Goal: Task Accomplishment & Management: Complete application form

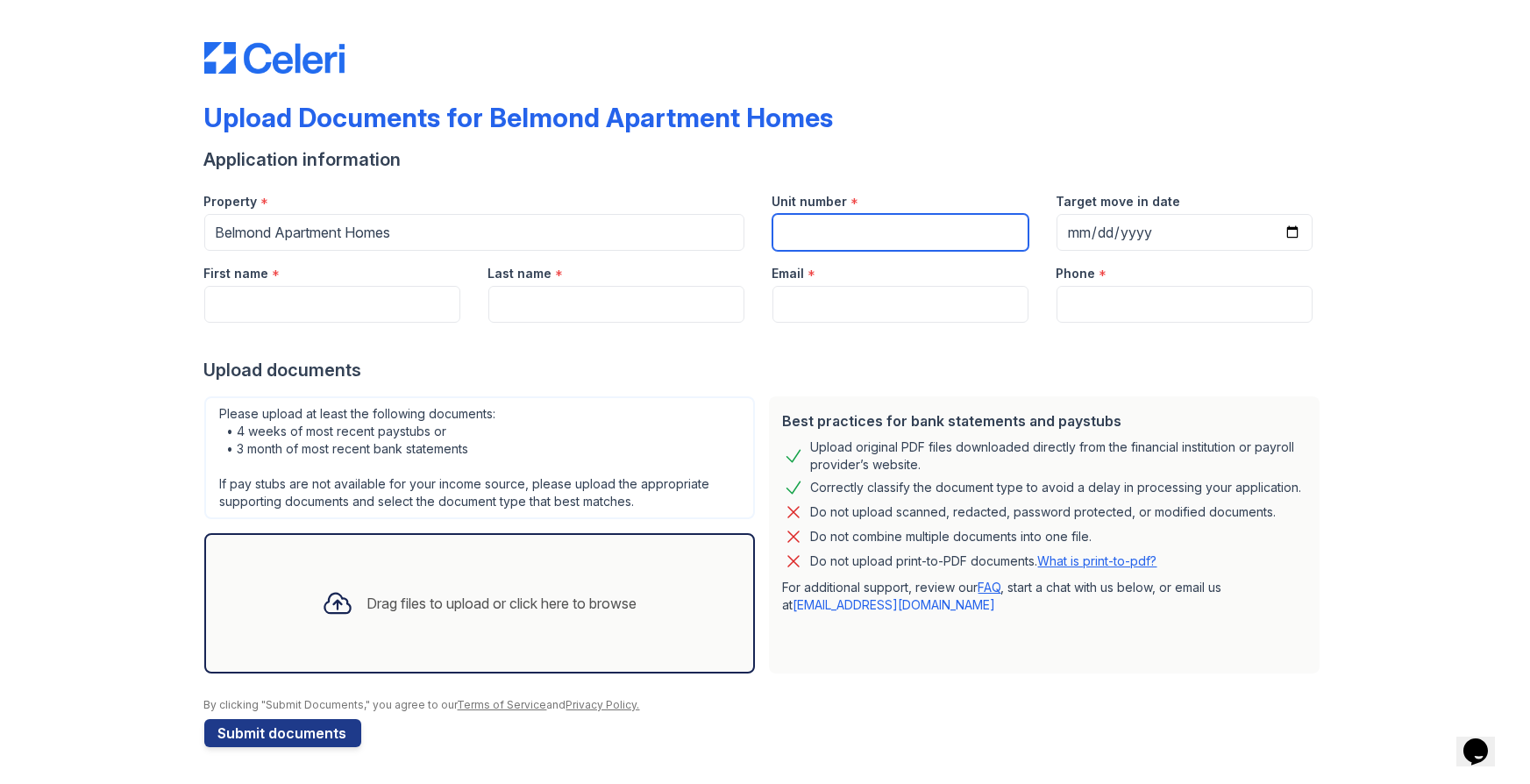
click at [865, 236] on input "Unit number" at bounding box center [901, 232] width 256 height 37
type input "4207"
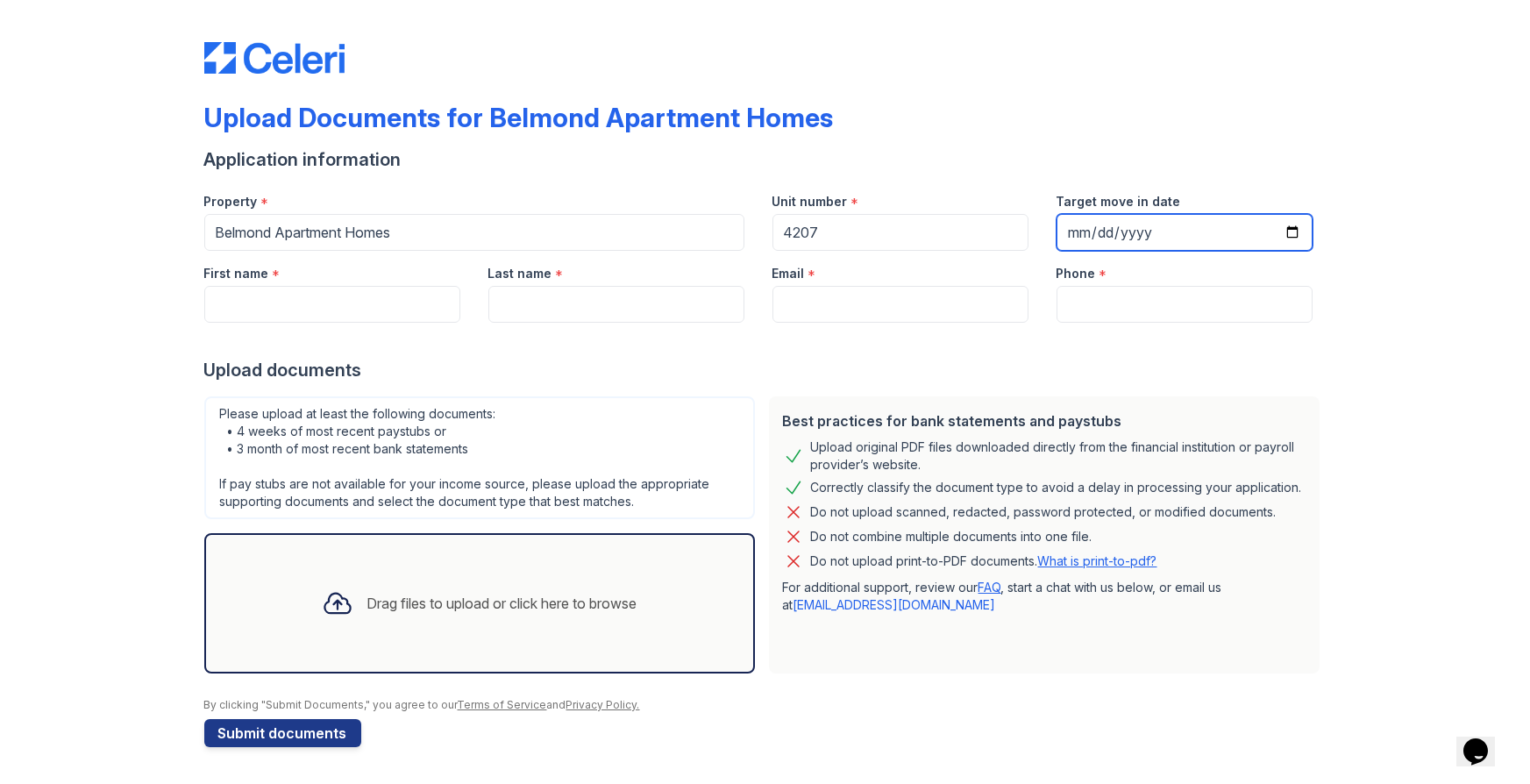
click at [1295, 234] on input "Target move in date" at bounding box center [1184, 232] width 256 height 37
type input "[DATE]"
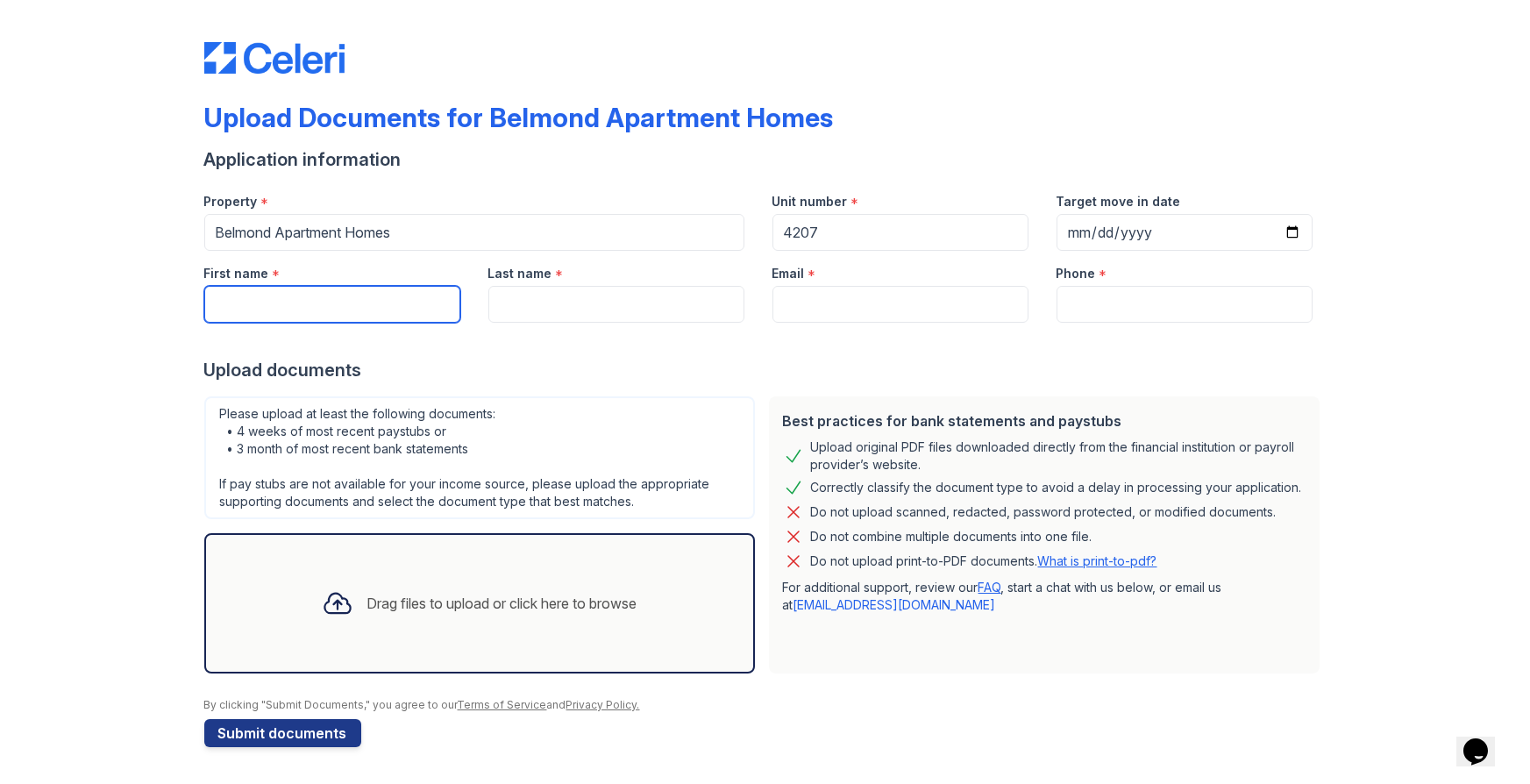
click at [384, 304] on input "First name" at bounding box center [332, 303] width 256 height 37
type input "Kayla"
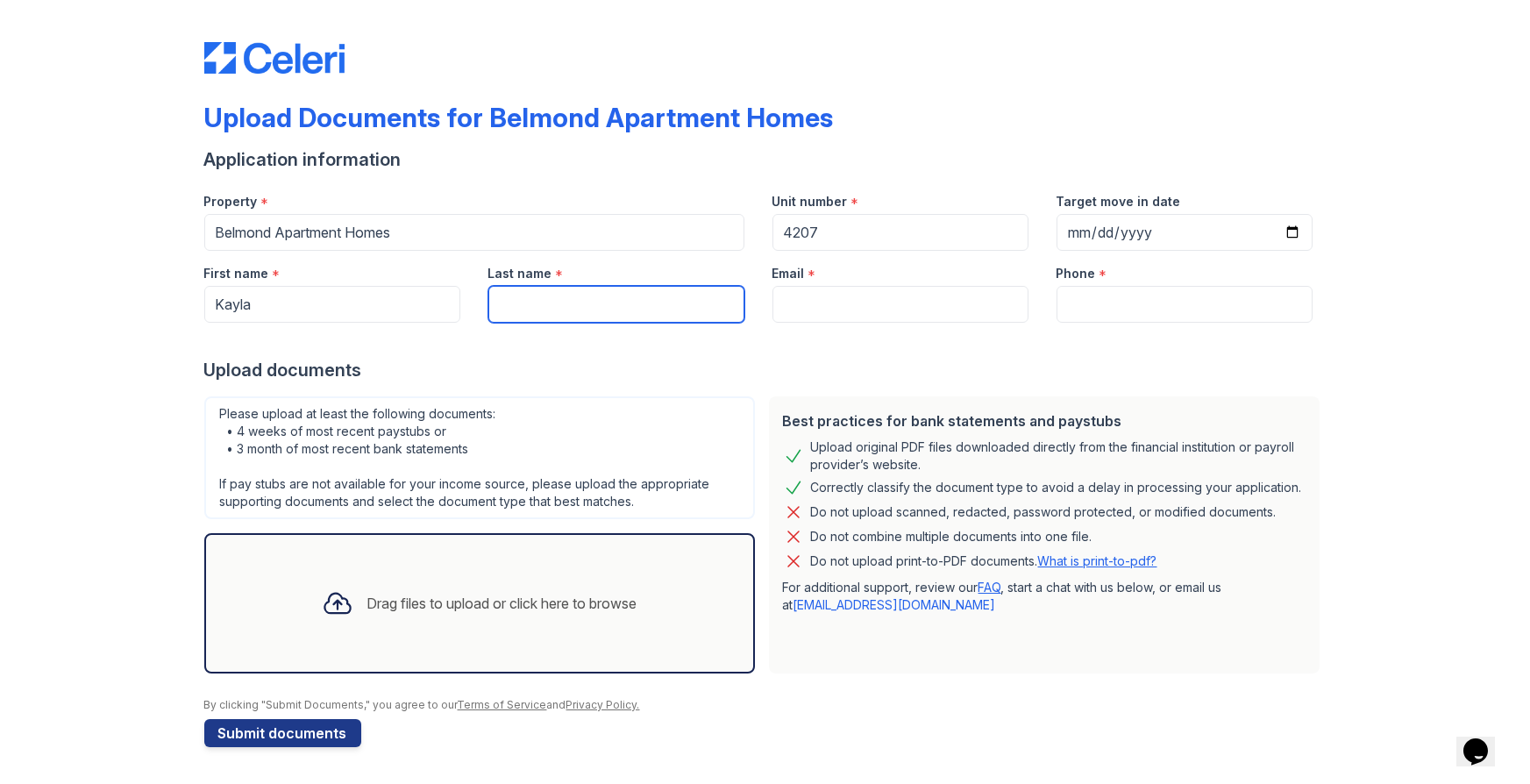
click at [538, 294] on input "Last name" at bounding box center [617, 303] width 256 height 37
type input "[PERSON_NAME]"
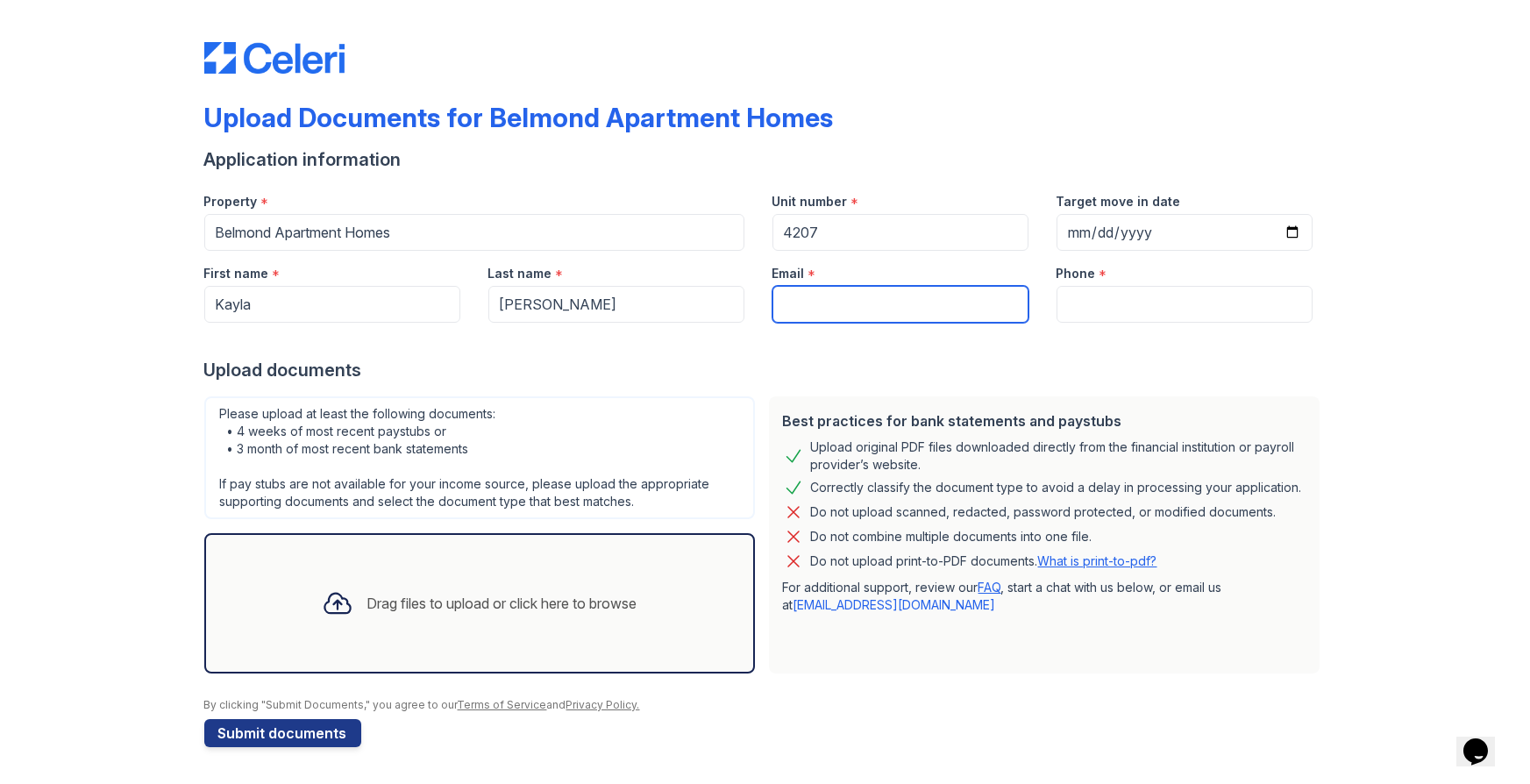
click at [789, 286] on input "Email" at bounding box center [901, 303] width 256 height 37
type input "[EMAIL_ADDRESS][DOMAIN_NAME]"
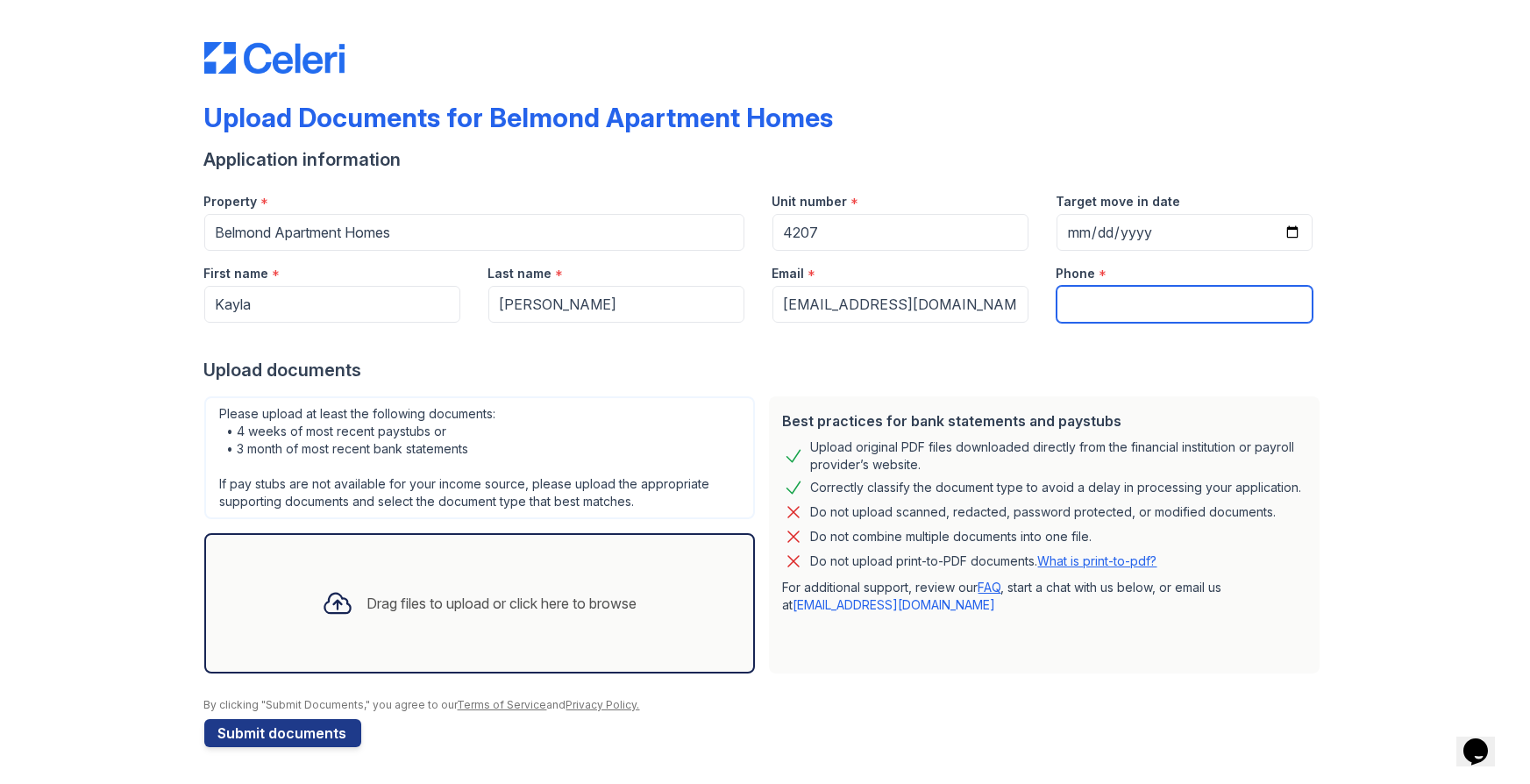
click at [1109, 302] on input "Phone" at bounding box center [1184, 303] width 256 height 37
type input "4784847365"
click at [491, 609] on div "Drag files to upload or click here to browse" at bounding box center [502, 603] width 270 height 21
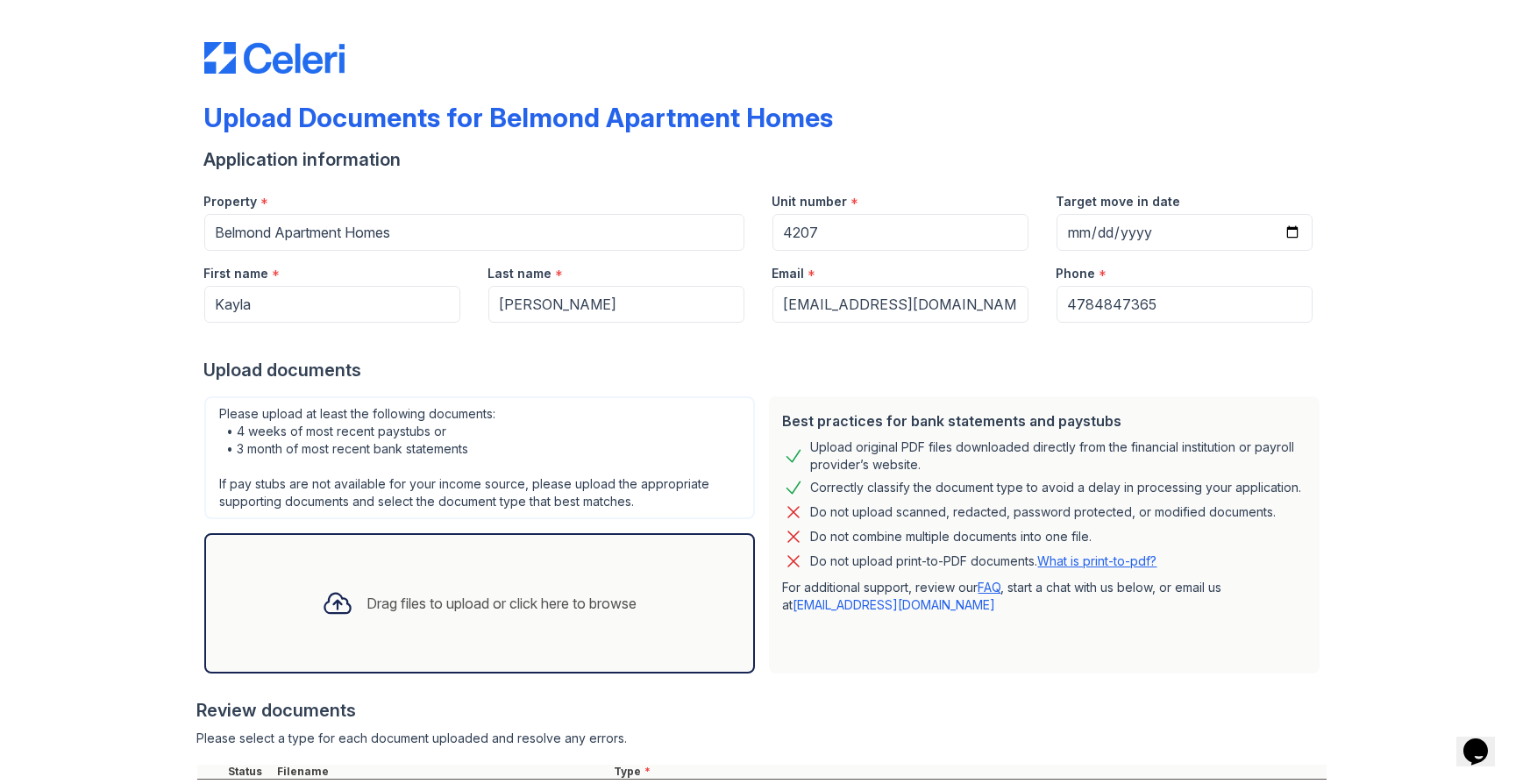
click at [545, 581] on div "Drag files to upload or click here to browse" at bounding box center [480, 603] width 344 height 60
click at [585, 583] on div "Drag files to upload or click here to browse" at bounding box center [480, 603] width 344 height 60
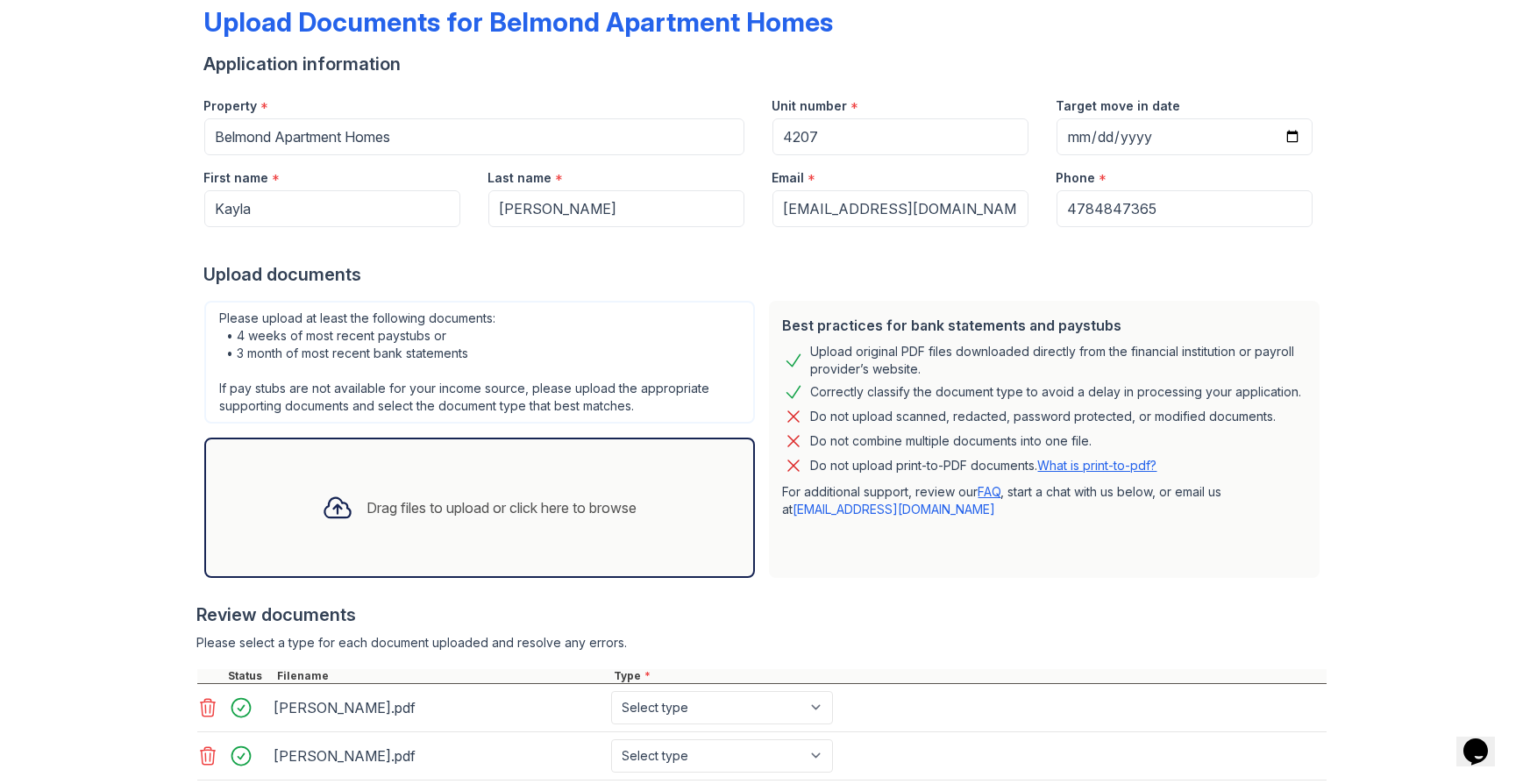
scroll to position [257, 0]
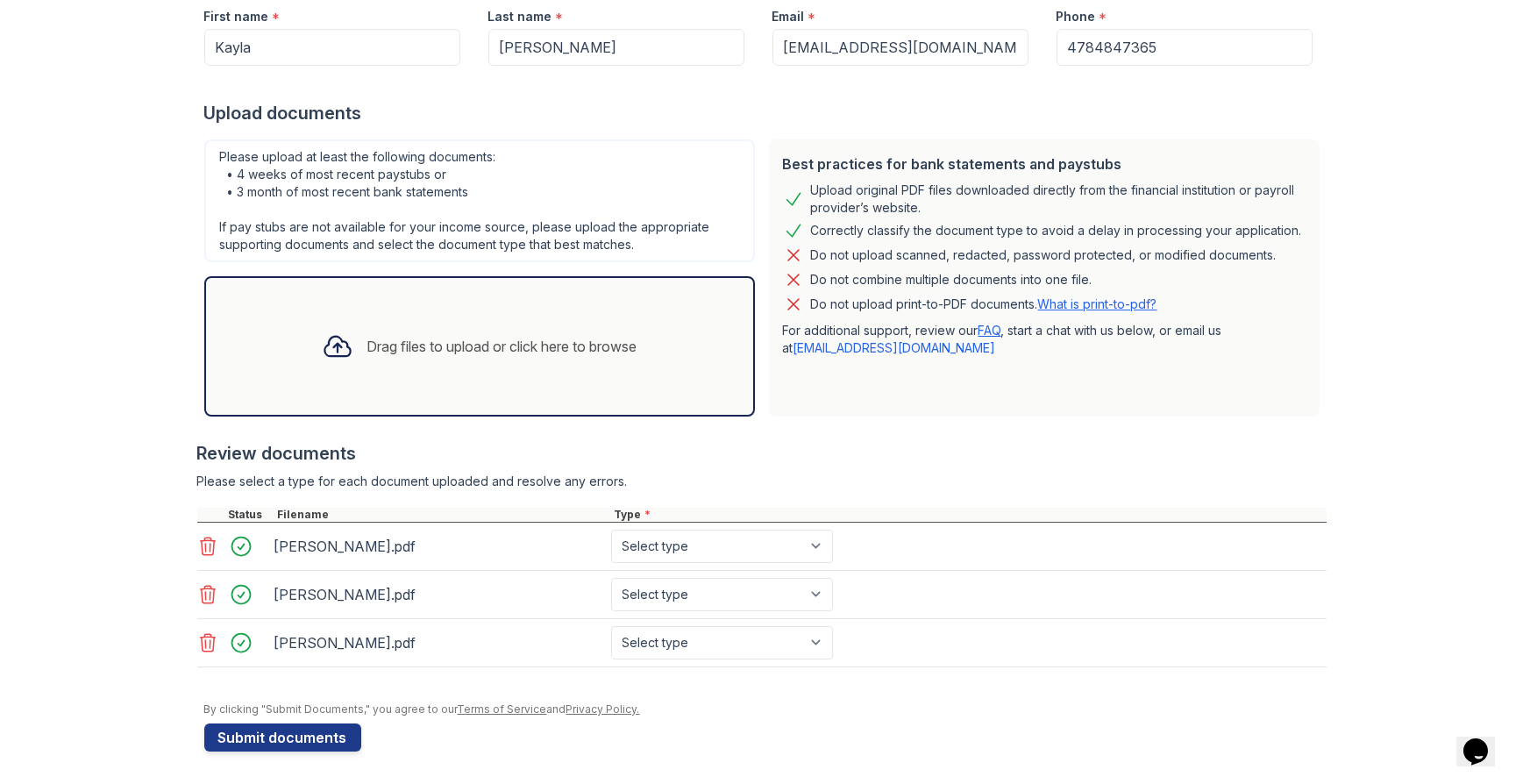
click at [213, 609] on div at bounding box center [234, 594] width 73 height 33
click at [213, 593] on icon at bounding box center [207, 594] width 15 height 18
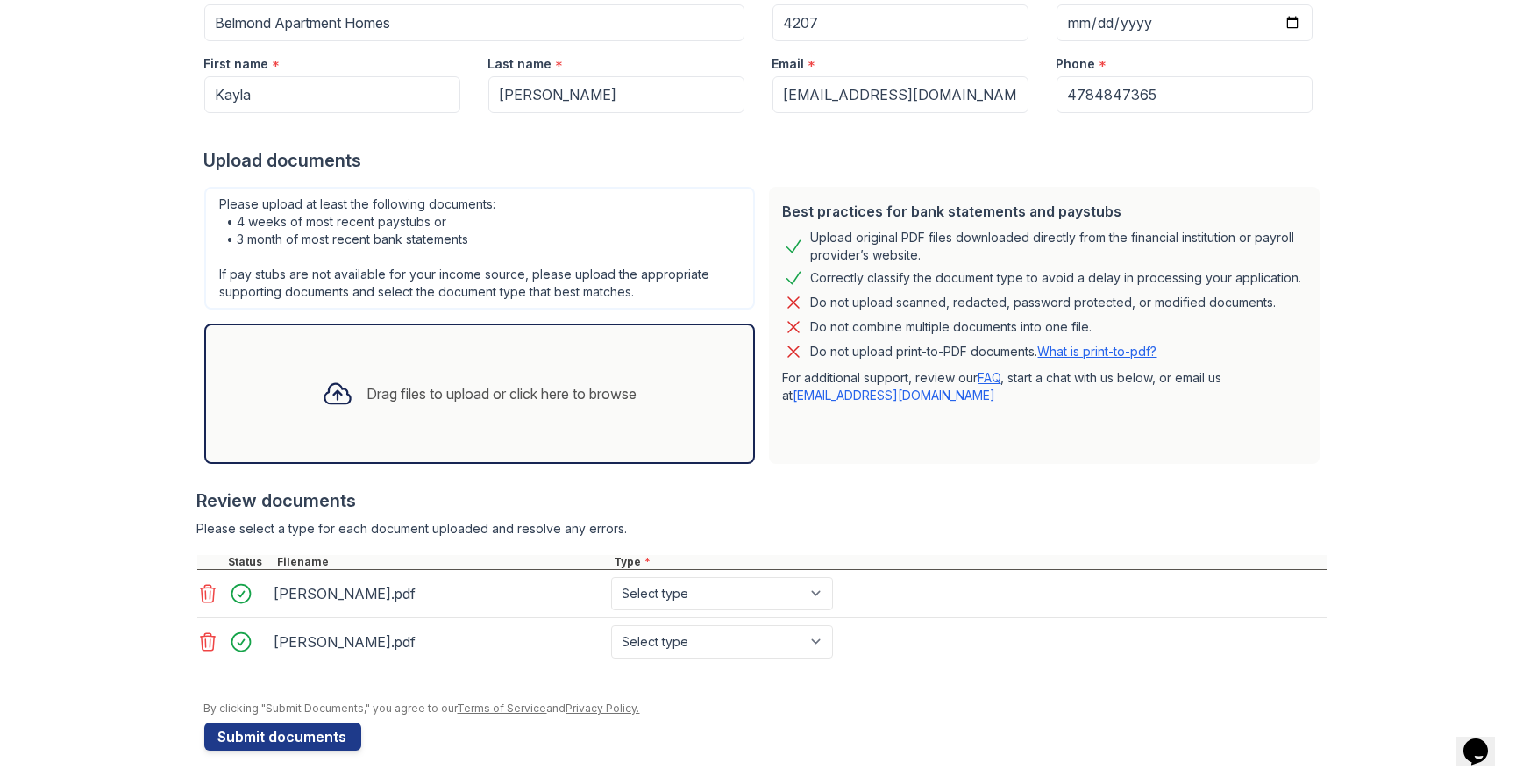
click at [213, 593] on icon at bounding box center [207, 593] width 15 height 18
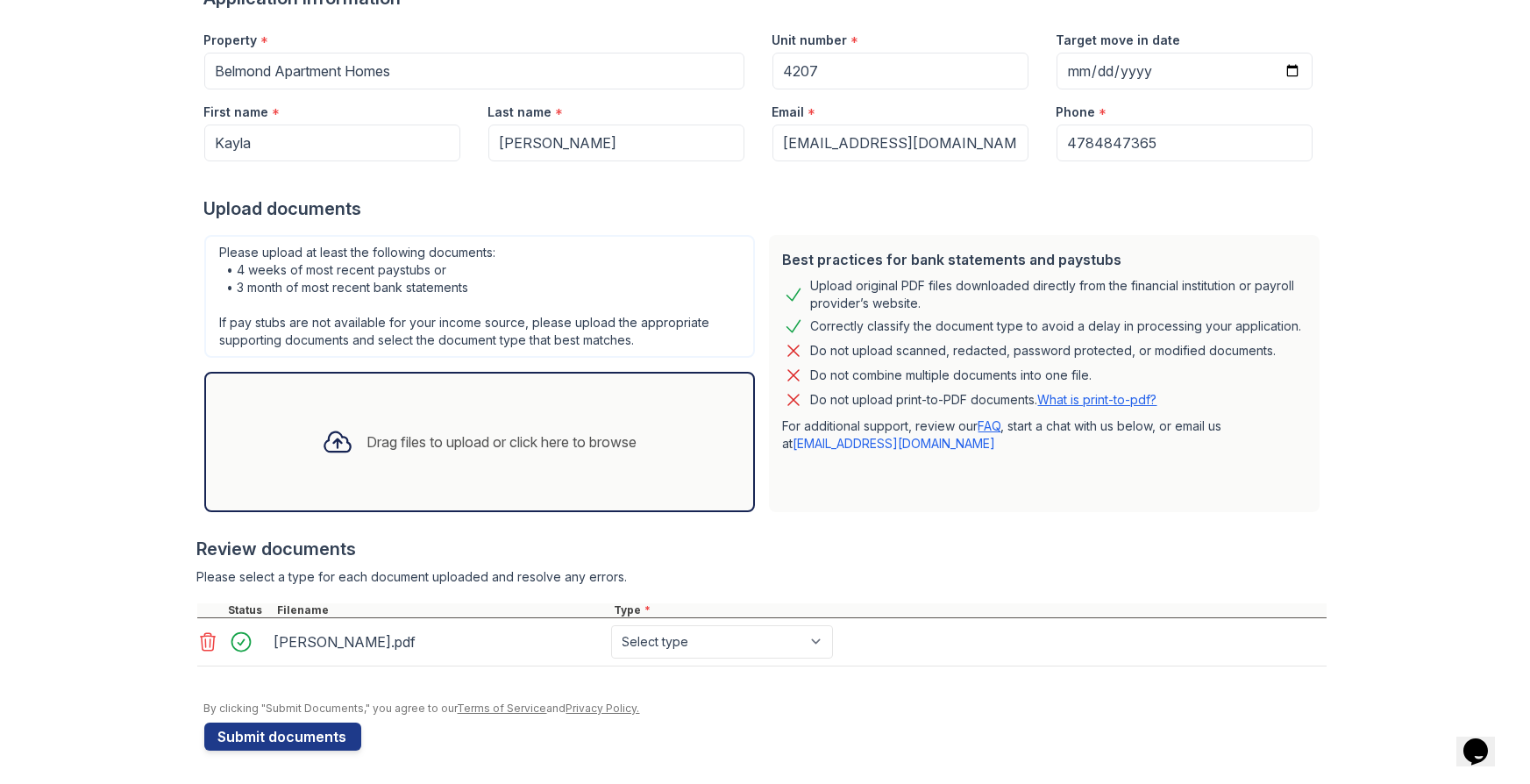
click at [466, 431] on div "Drag files to upload or click here to browse" at bounding box center [502, 442] width 270 height 21
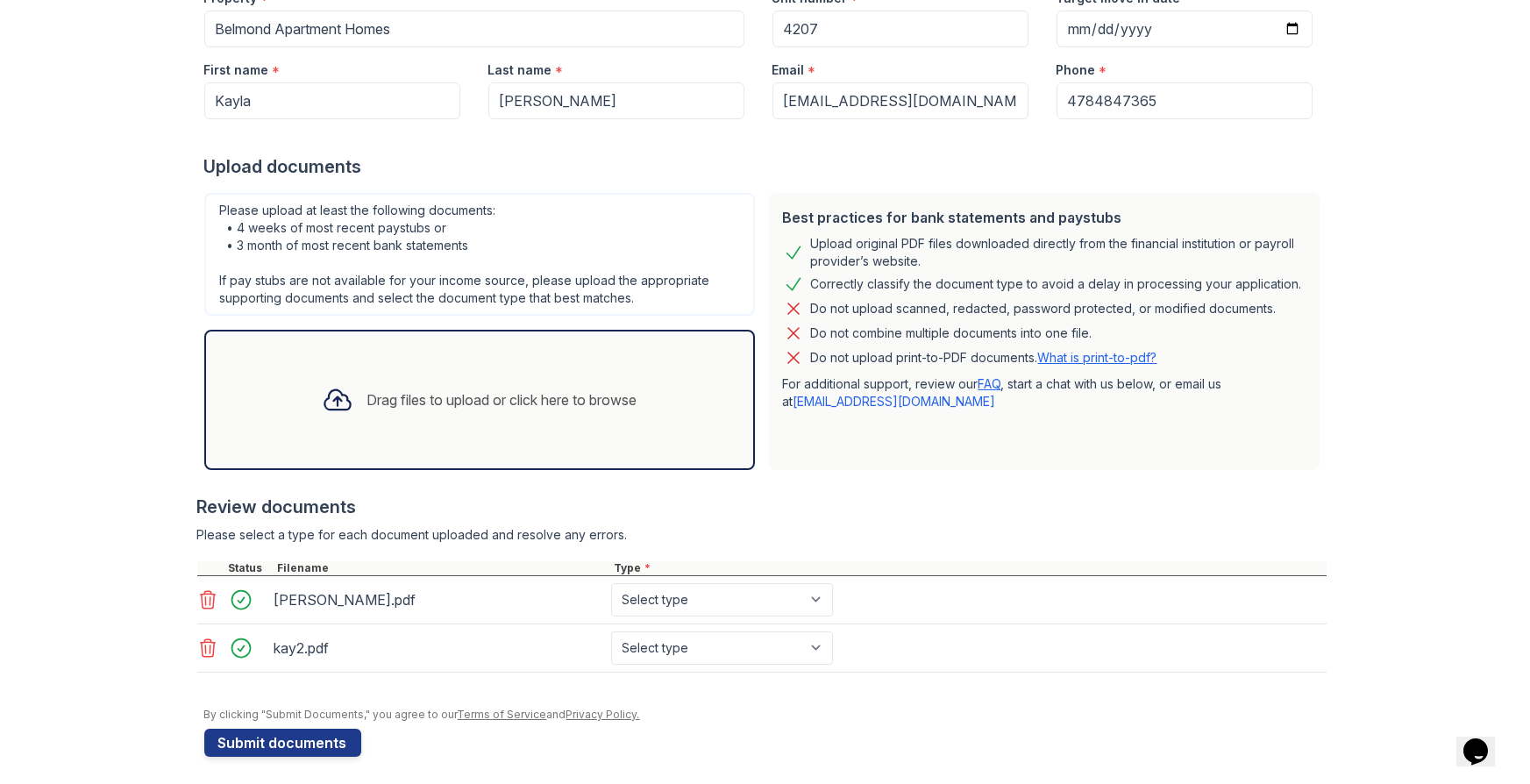
scroll to position [209, 0]
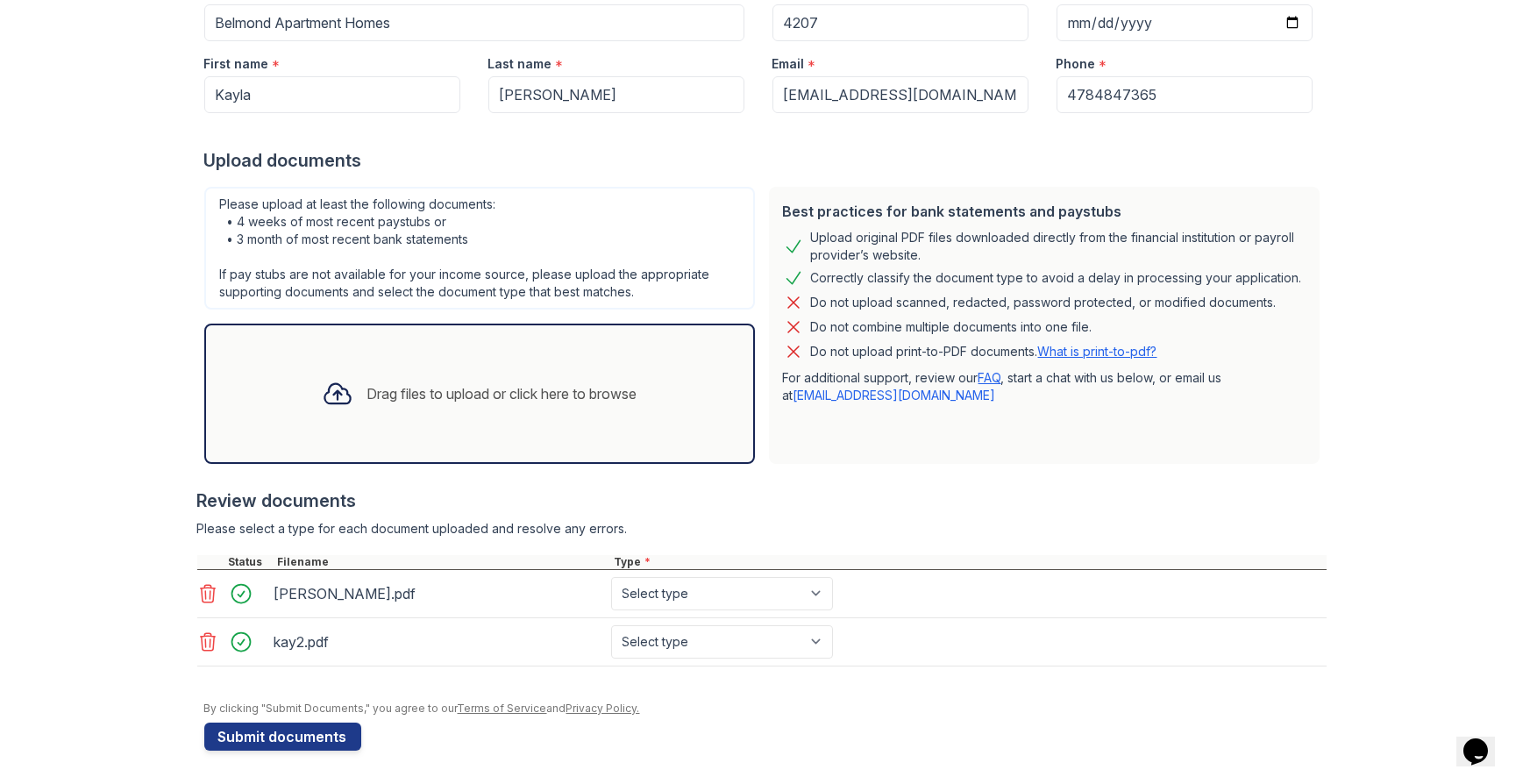
click at [542, 391] on div "Drag files to upload or click here to browse" at bounding box center [502, 394] width 270 height 21
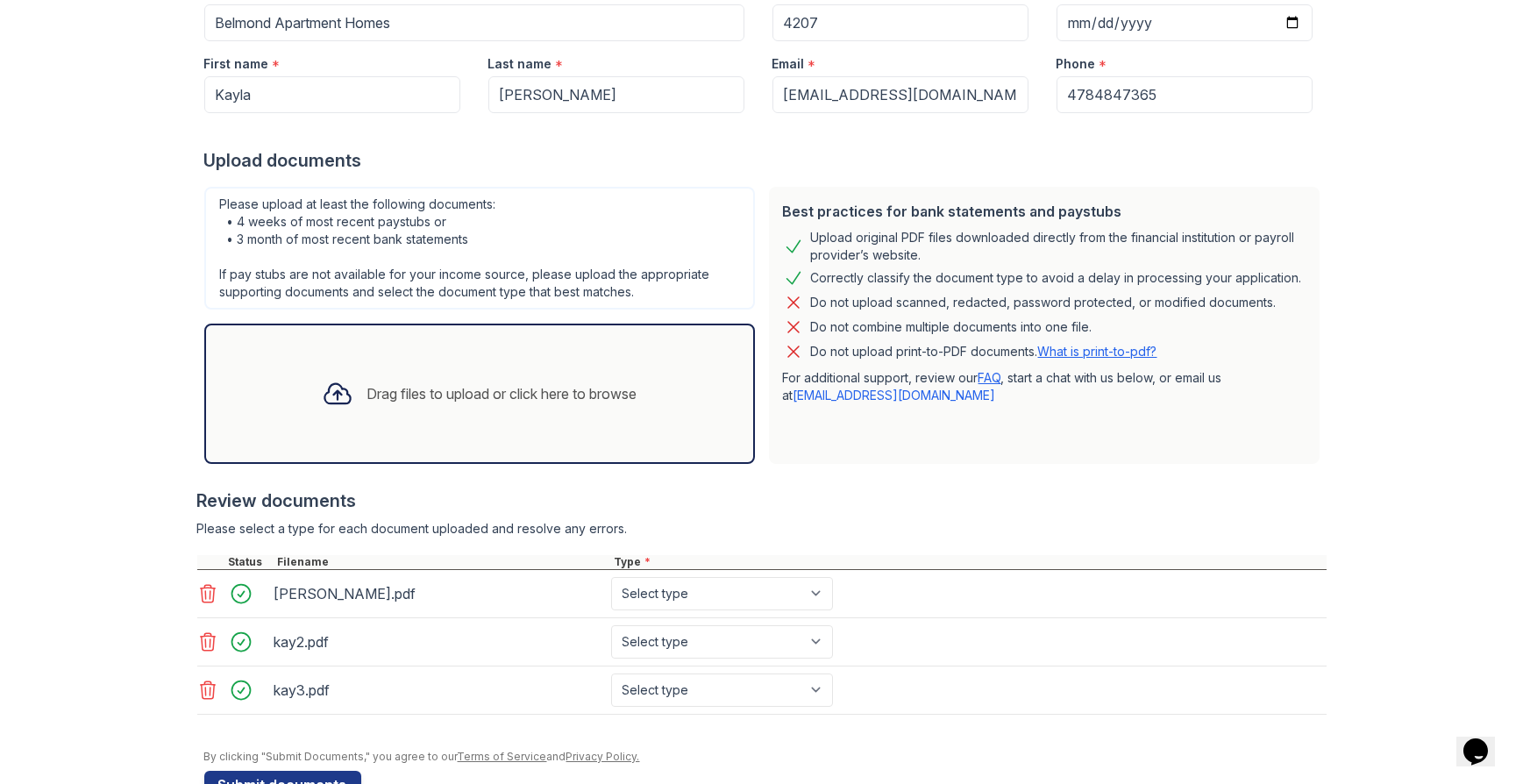
click at [461, 392] on div "Drag files to upload or click here to browse" at bounding box center [502, 394] width 270 height 21
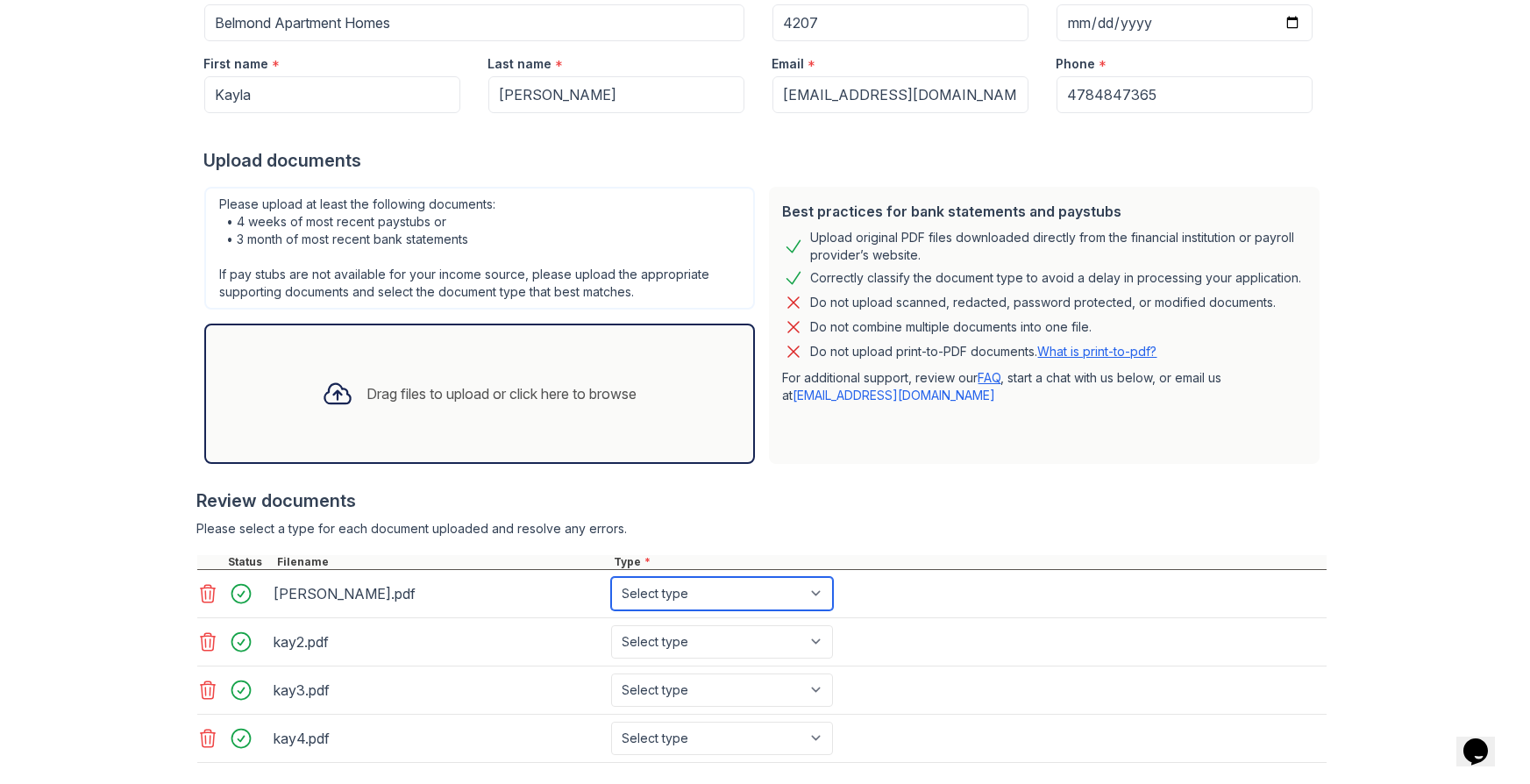
click at [712, 592] on select "Select type Paystub Bank Statement Offer Letter Tax Documents Benefit Award Let…" at bounding box center [722, 593] width 222 height 33
select select "paystub"
click at [611, 577] on select "Select type Paystub Bank Statement Offer Letter Tax Documents Benefit Award Let…" at bounding box center [722, 593] width 222 height 33
click at [645, 639] on select "Select type Paystub Bank Statement Offer Letter Tax Documents Benefit Award Let…" at bounding box center [722, 641] width 222 height 33
select select "paystub"
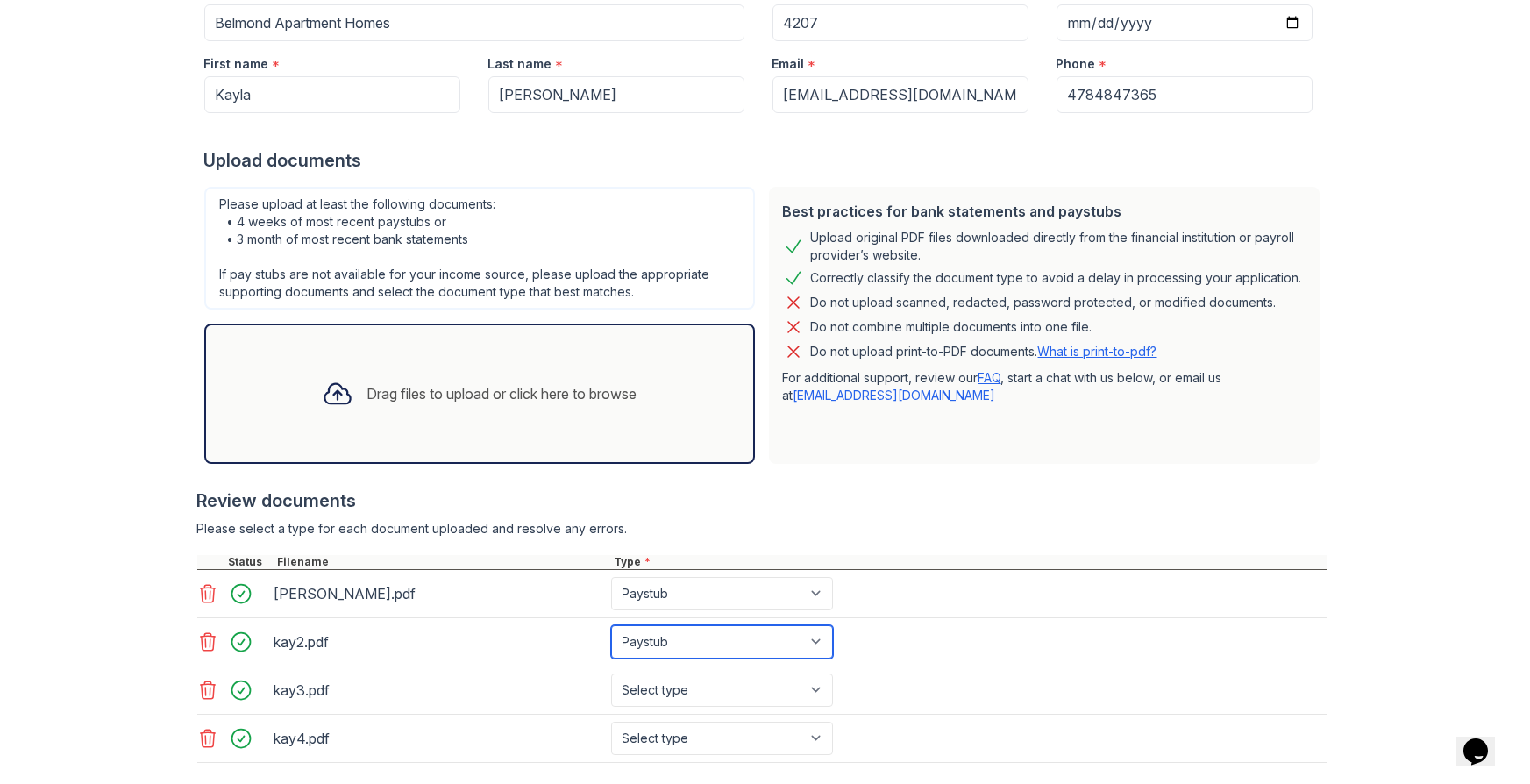
click at [611, 625] on select "Select type Paystub Bank Statement Offer Letter Tax Documents Benefit Award Let…" at bounding box center [722, 641] width 222 height 33
click at [693, 698] on select "Select type Paystub Bank Statement Offer Letter Tax Documents Benefit Award Let…" at bounding box center [722, 689] width 222 height 33
select select "paystub"
click at [611, 673] on select "Select type Paystub Bank Statement Offer Letter Tax Documents Benefit Award Let…" at bounding box center [722, 689] width 222 height 33
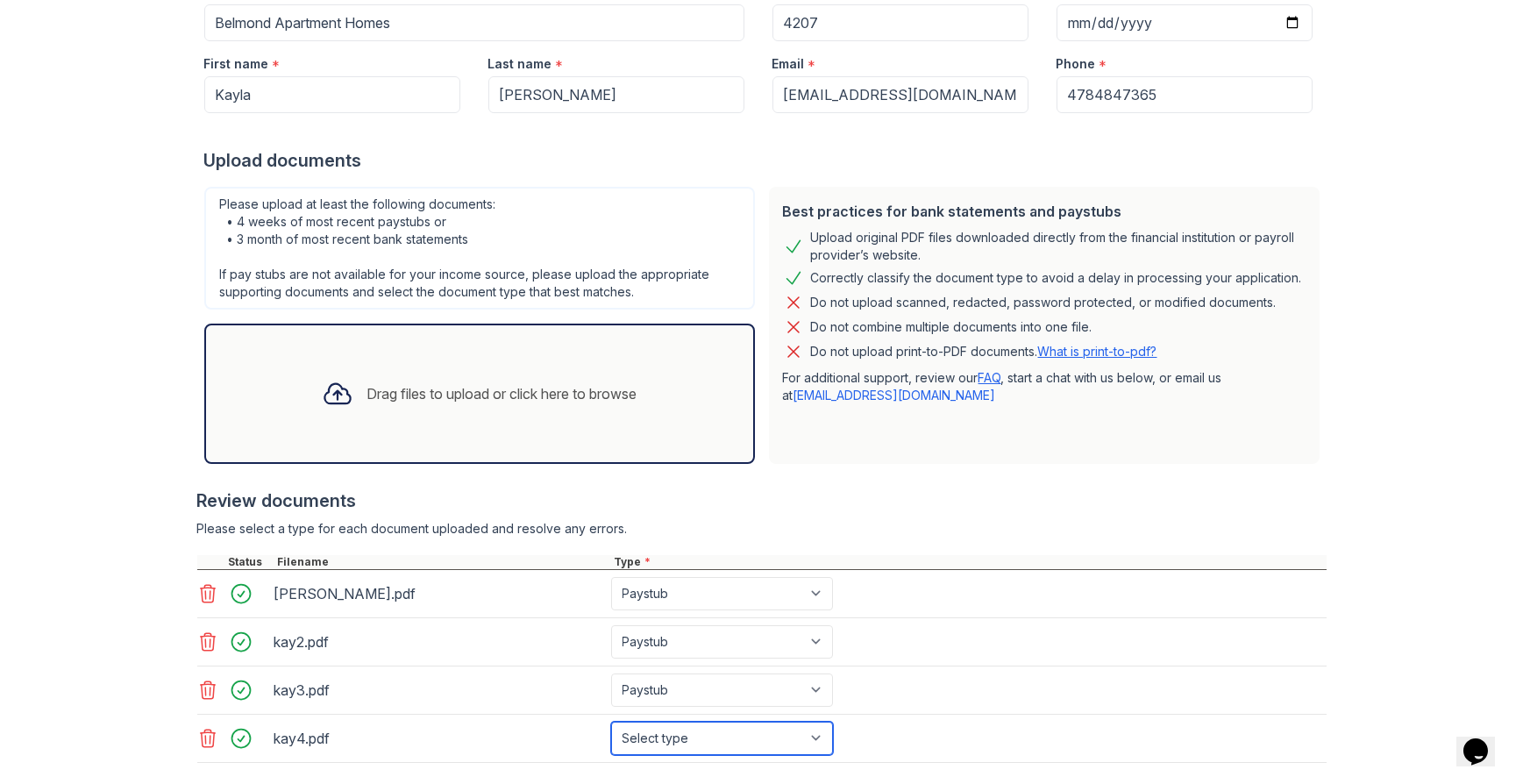
click at [668, 727] on select "Select type Paystub Bank Statement Offer Letter Tax Documents Benefit Award Let…" at bounding box center [722, 737] width 222 height 33
select select "paystub"
click at [611, 721] on select "Select type Paystub Bank Statement Offer Letter Tax Documents Benefit Award Let…" at bounding box center [722, 737] width 222 height 33
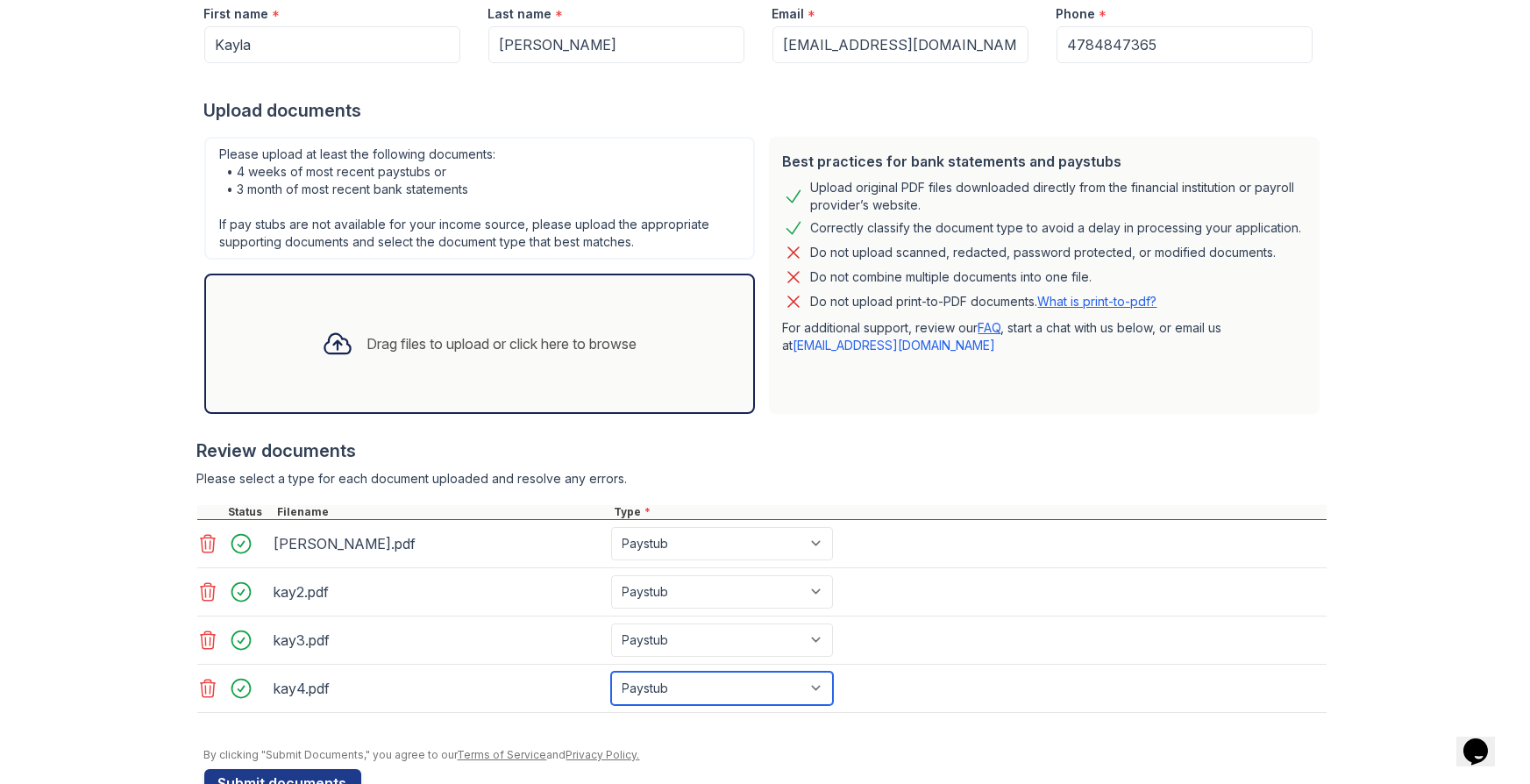
scroll to position [305, 0]
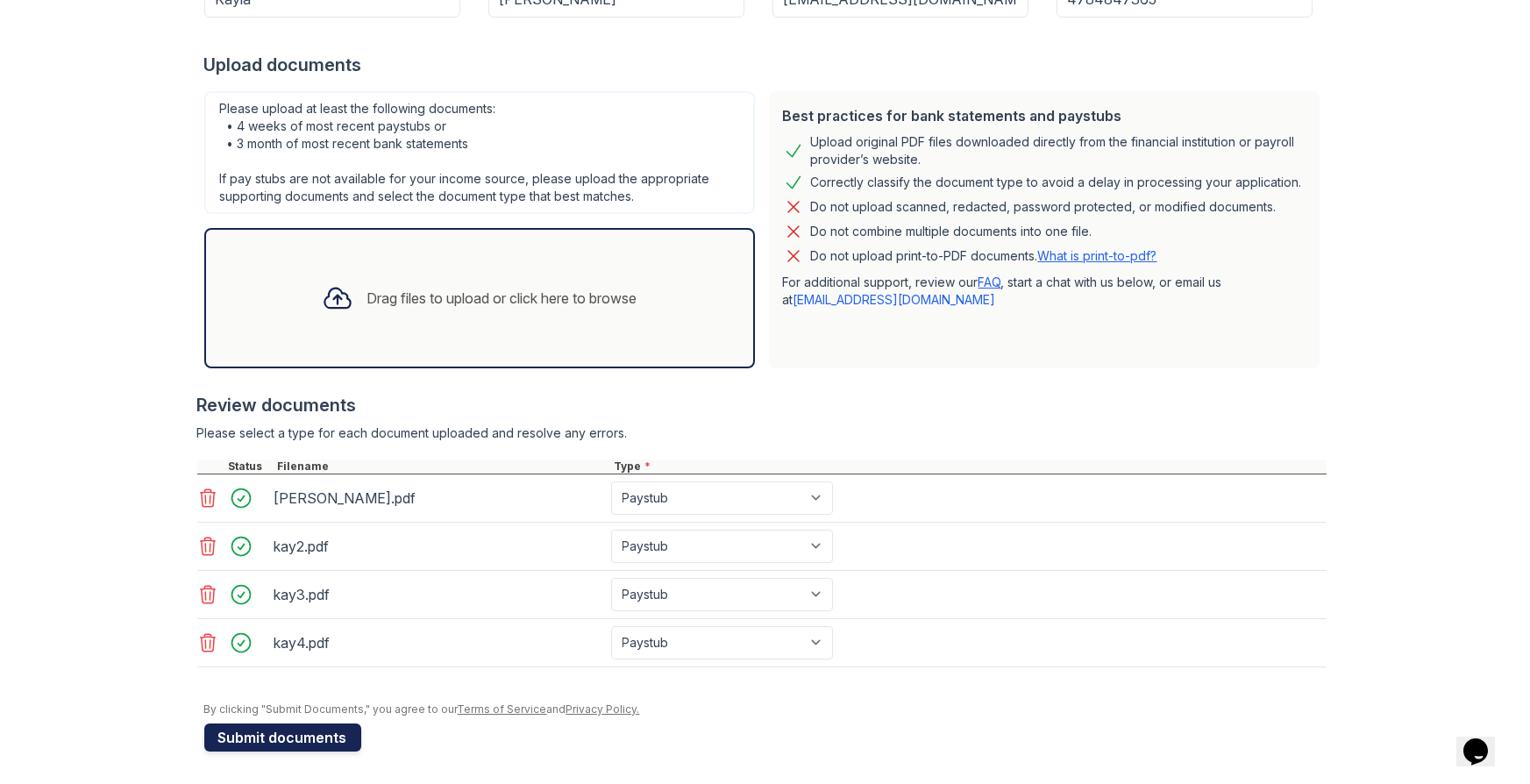
click at [328, 725] on button "Submit documents" at bounding box center [282, 737] width 157 height 28
